Goal: Information Seeking & Learning: Learn about a topic

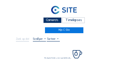
click at [52, 21] on div "Camera's" at bounding box center [52, 20] width 18 height 6
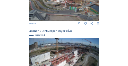
scroll to position [285, 0]
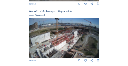
click at [60, 44] on img at bounding box center [64, 38] width 71 height 40
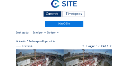
scroll to position [28, 0]
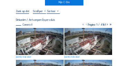
click at [28, 31] on img at bounding box center [40, 41] width 48 height 27
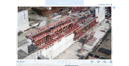
drag, startPoint x: 57, startPoint y: 36, endPoint x: 55, endPoint y: 40, distance: 5.0
click at [55, 40] on img at bounding box center [65, 33] width 94 height 53
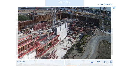
drag, startPoint x: 75, startPoint y: 31, endPoint x: 39, endPoint y: 48, distance: 39.8
click at [39, 48] on img at bounding box center [65, 33] width 94 height 53
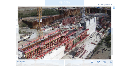
drag, startPoint x: 34, startPoint y: 49, endPoint x: 65, endPoint y: 43, distance: 31.8
click at [65, 43] on img at bounding box center [65, 33] width 94 height 53
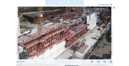
drag, startPoint x: 62, startPoint y: 46, endPoint x: 60, endPoint y: 42, distance: 4.4
click at [60, 42] on img at bounding box center [65, 33] width 94 height 53
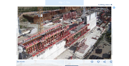
drag, startPoint x: 115, startPoint y: 8, endPoint x: 106, endPoint y: 9, distance: 9.0
click at [115, 9] on icon at bounding box center [114, 8] width 2 height 2
